Goal: Navigation & Orientation: Go to known website

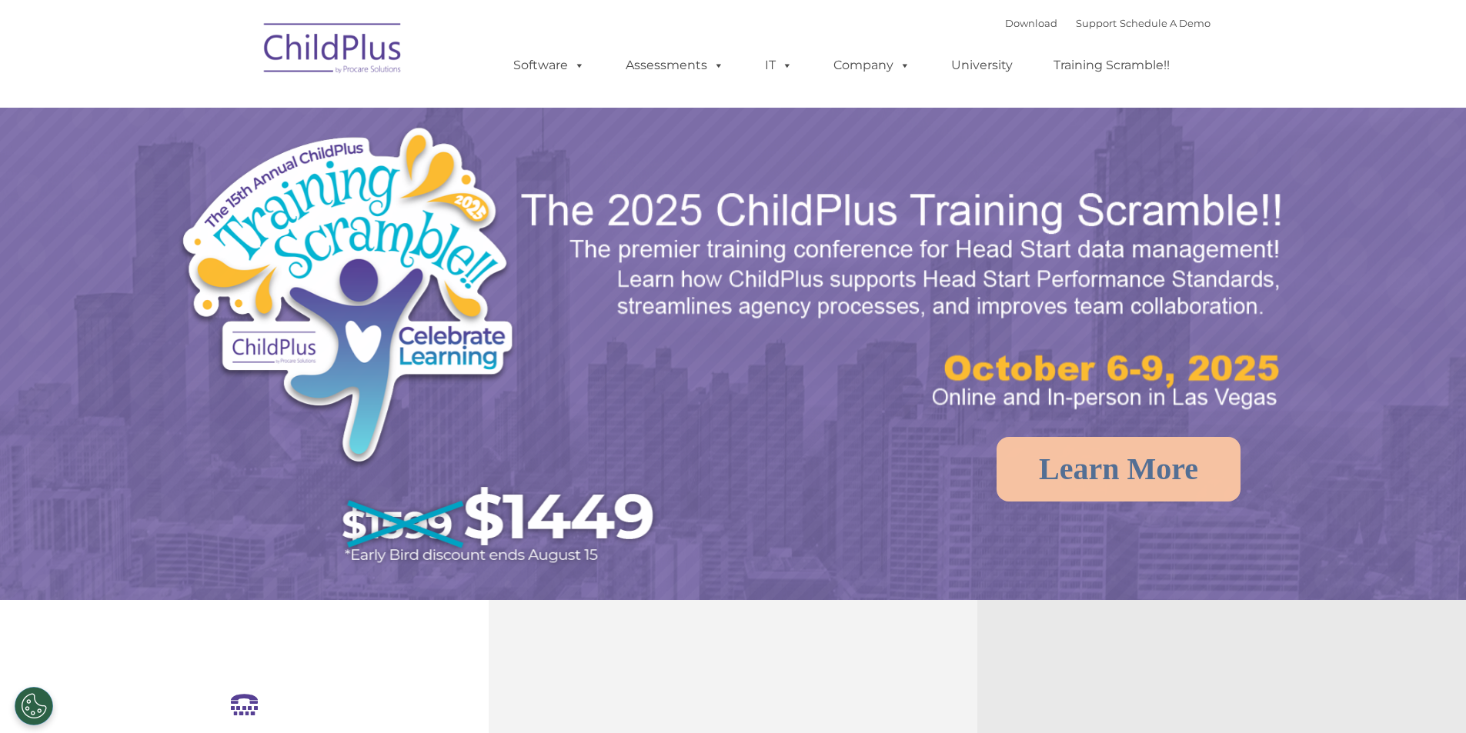
select select "MEDIUM"
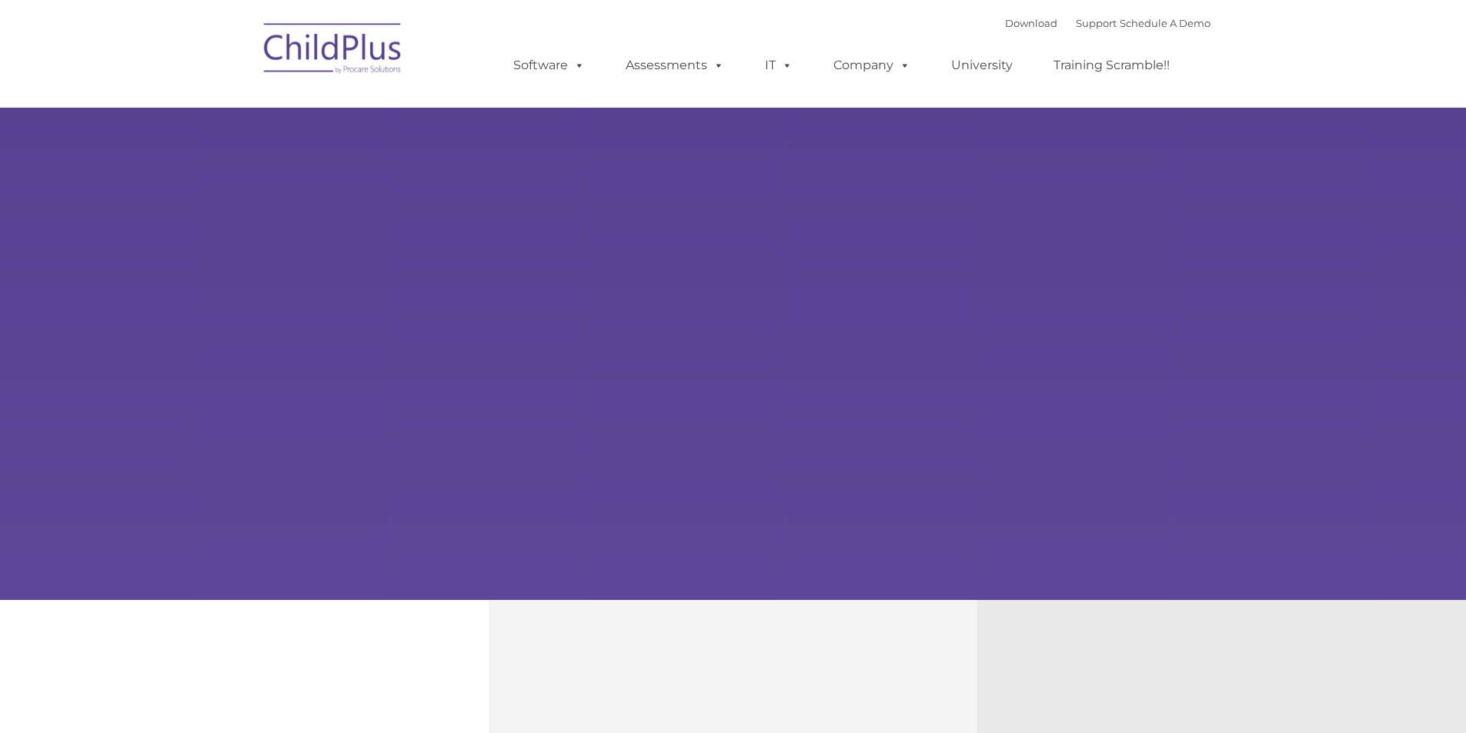
type input ""
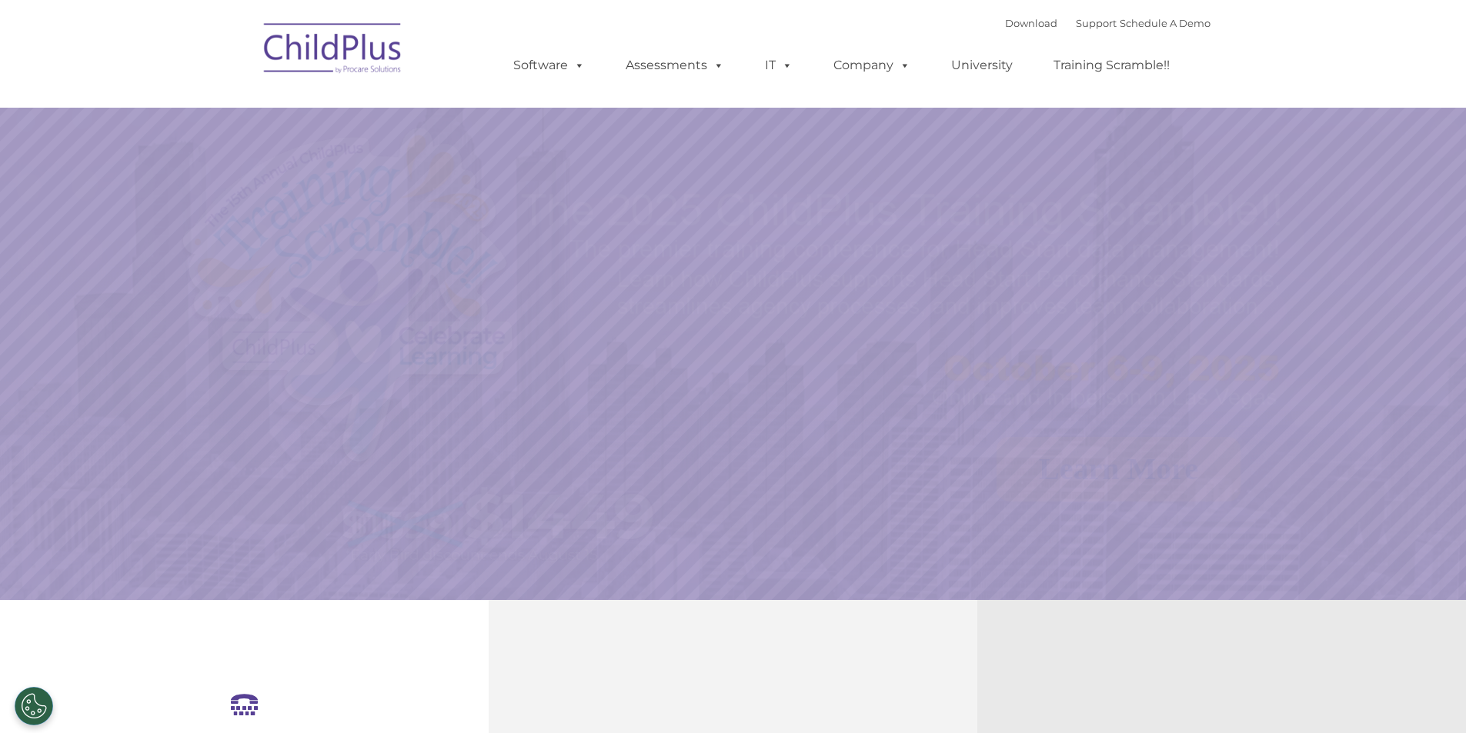
select select "MEDIUM"
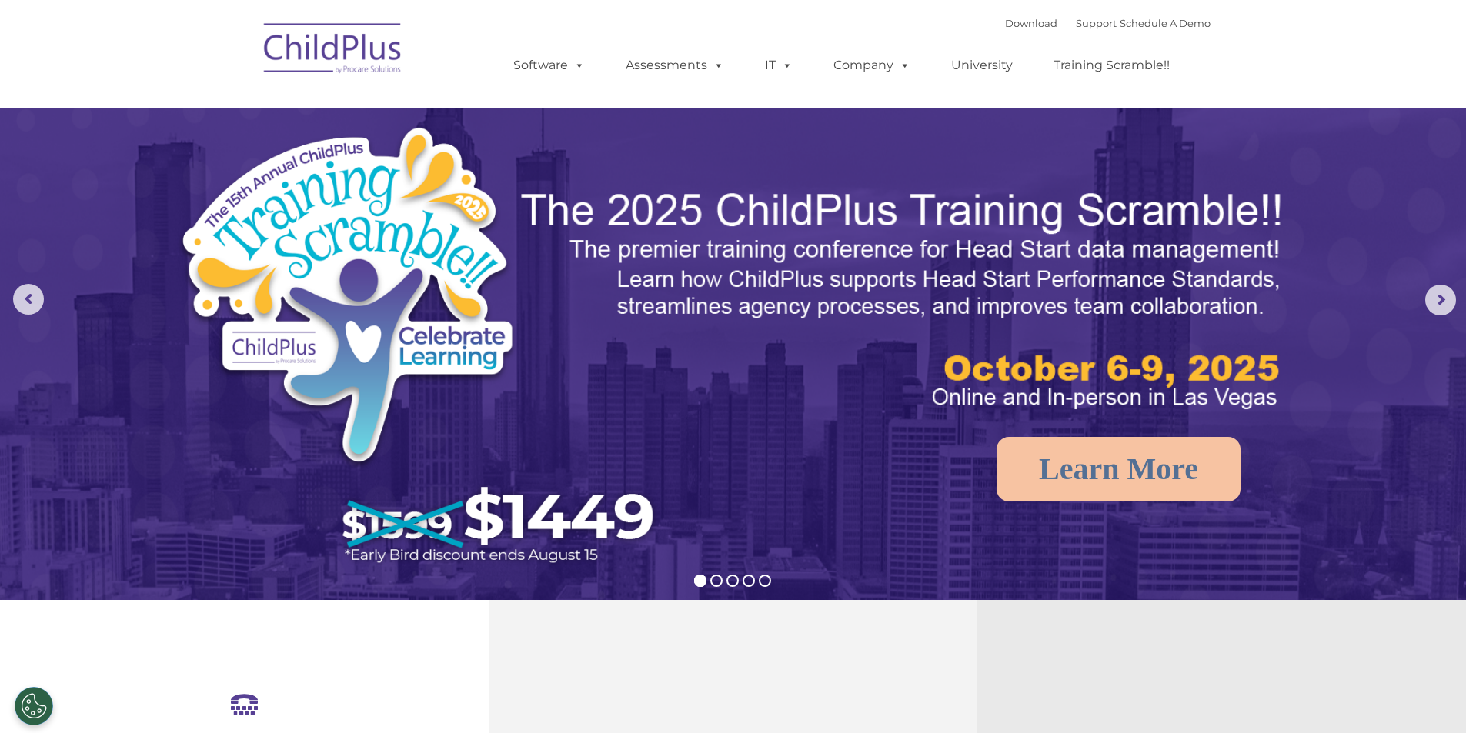
click at [362, 65] on img at bounding box center [333, 50] width 154 height 77
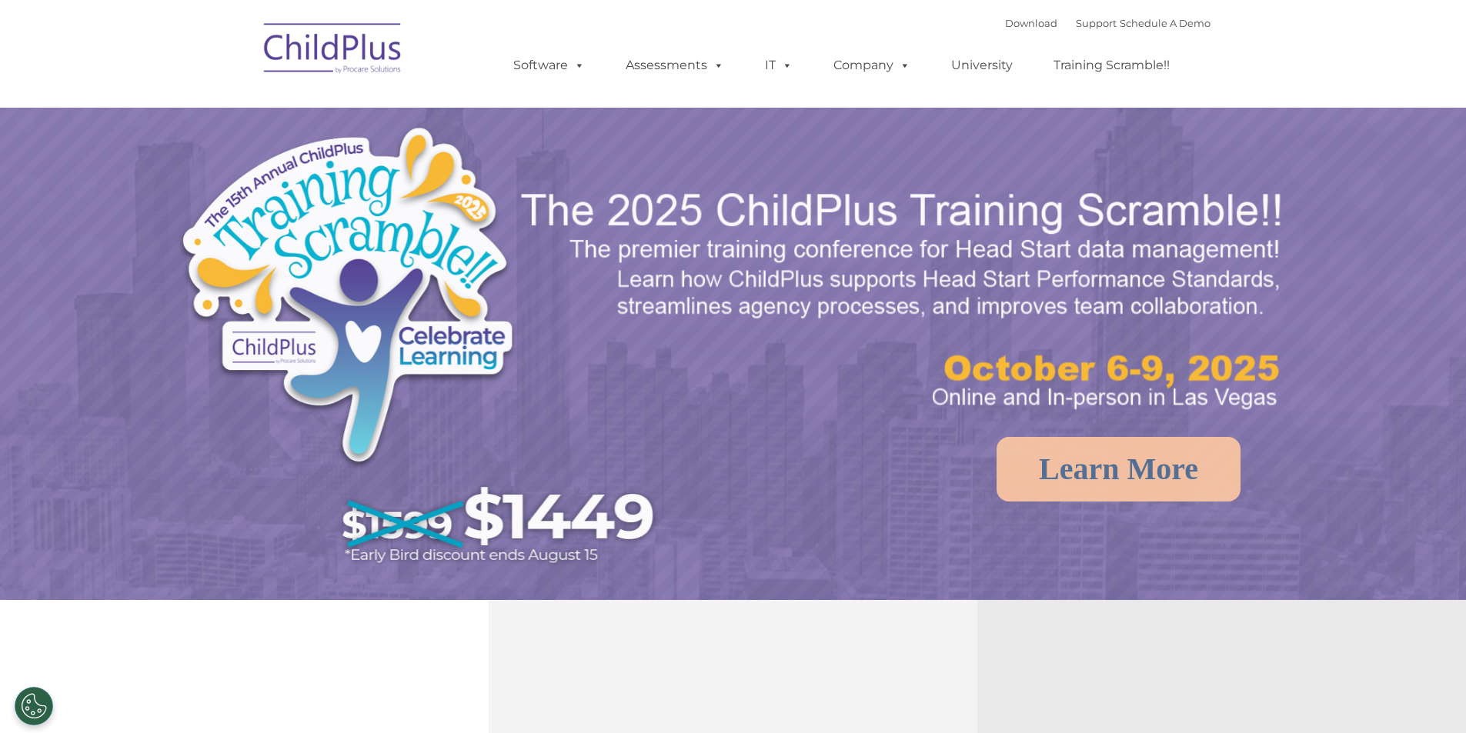
select select "MEDIUM"
